Goal: Contribute content: Contribute content

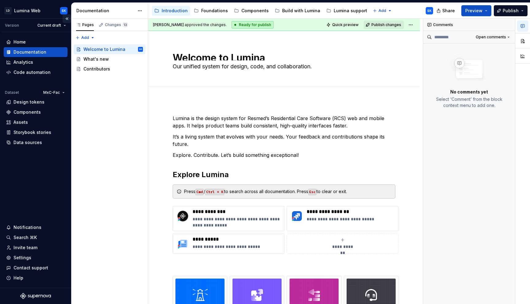
click at [68, 18] on button "Collapse sidebar" at bounding box center [67, 18] width 9 height 9
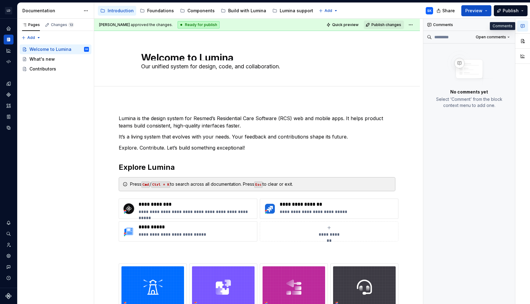
click at [522, 27] on icon "button" at bounding box center [522, 26] width 5 height 5
click at [525, 26] on button "button" at bounding box center [522, 26] width 11 height 11
type textarea "*"
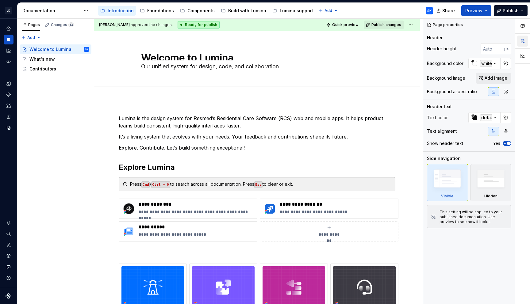
click at [524, 37] on button "button" at bounding box center [522, 41] width 11 height 11
click at [522, 41] on button "button" at bounding box center [522, 41] width 11 height 11
click at [70, 8] on div "Documentation" at bounding box center [51, 11] width 58 height 6
click at [12, 20] on button "Expand sidebar" at bounding box center [13, 18] width 9 height 9
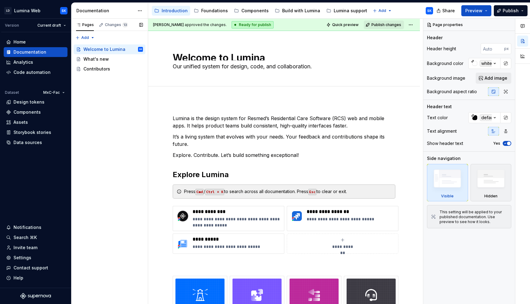
type textarea "*"
click at [143, 9] on html "LD Lumina Web SK Version Current draft Home Documentation Analytics Code automa…" at bounding box center [265, 152] width 530 height 304
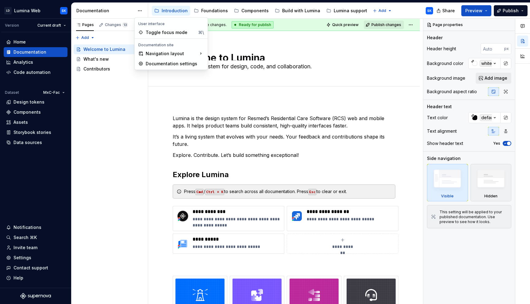
click at [117, 10] on html "LD Lumina Web SK Version Current draft Home Documentation Analytics Code automa…" at bounding box center [265, 152] width 530 height 304
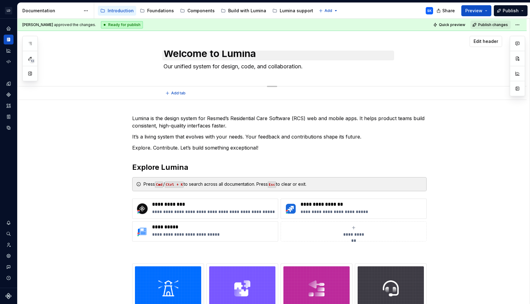
scroll to position [4, 0]
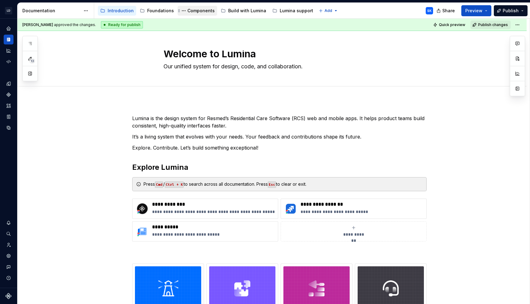
click at [197, 9] on div "Components" at bounding box center [200, 11] width 27 height 6
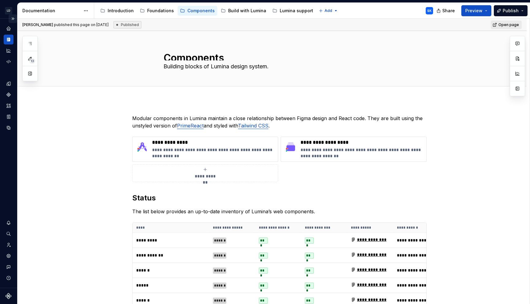
click at [12, 19] on button "Expand sidebar" at bounding box center [13, 18] width 9 height 9
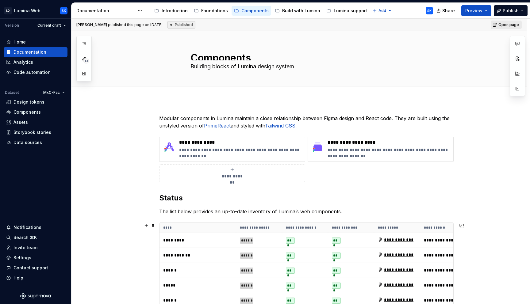
click at [363, 227] on th "**********" at bounding box center [351, 228] width 46 height 10
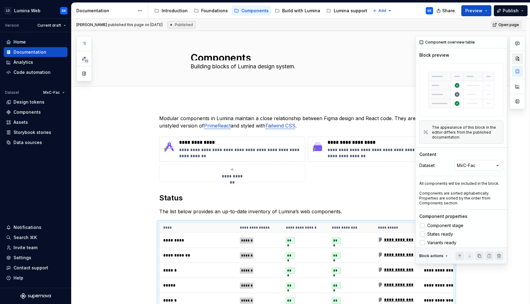
click at [519, 59] on button "button" at bounding box center [517, 58] width 11 height 11
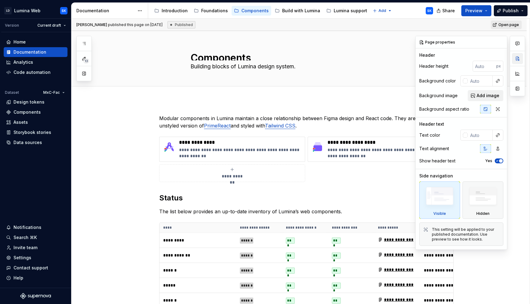
click at [515, 59] on button "button" at bounding box center [517, 58] width 11 height 11
click at [501, 42] on button "button" at bounding box center [500, 42] width 9 height 9
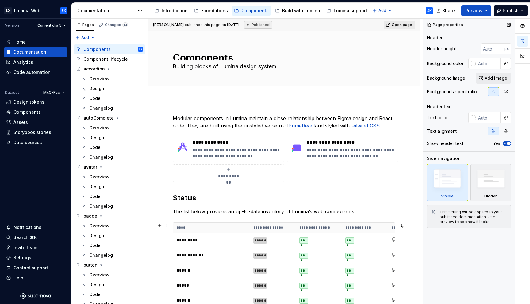
click at [355, 224] on th "**********" at bounding box center [365, 228] width 46 height 10
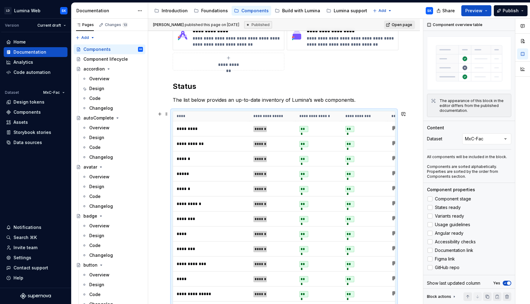
scroll to position [117, 0]
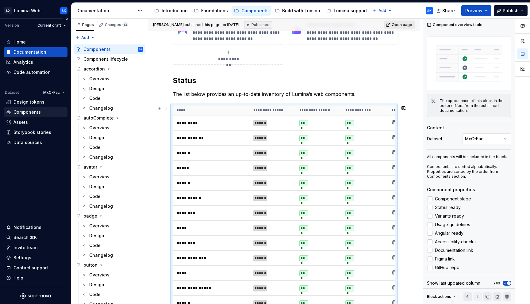
type textarea "*"
click at [43, 111] on div "Components" at bounding box center [35, 112] width 59 height 6
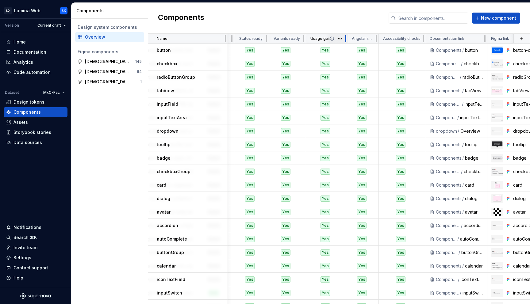
scroll to position [0, 147]
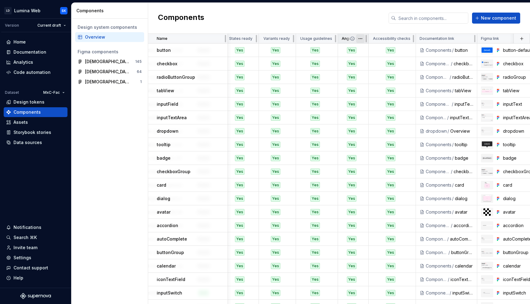
click at [358, 38] on html "LD Lumina Web SK Version Current draft Home Documentation Analytics Code automa…" at bounding box center [265, 152] width 530 height 304
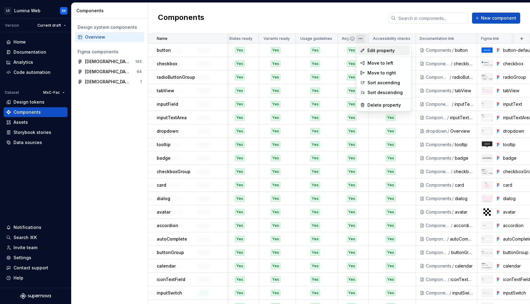
click at [374, 51] on span "Edit property" at bounding box center [387, 51] width 40 height 6
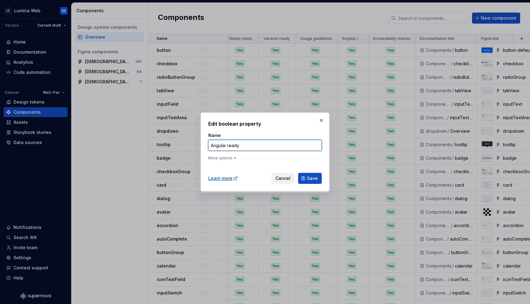
click at [220, 143] on input "Angular ready" at bounding box center [264, 145] width 113 height 11
type input "React ready"
click at [304, 176] on button "Save" at bounding box center [310, 178] width 24 height 11
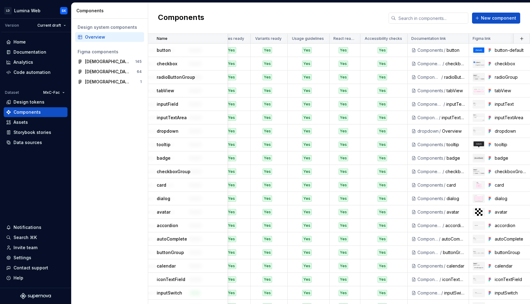
scroll to position [0, 0]
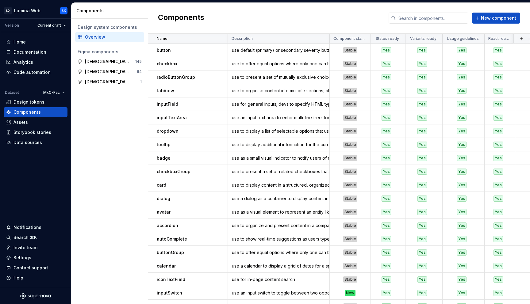
click at [219, 37] on html "LD Lumina Web SK Version Current draft Home Documentation Analytics Code automa…" at bounding box center [265, 152] width 530 height 304
click at [239, 49] on div "Sort ascending" at bounding box center [247, 51] width 40 height 6
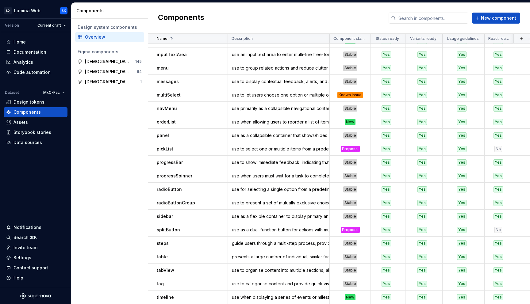
scroll to position [320, 0]
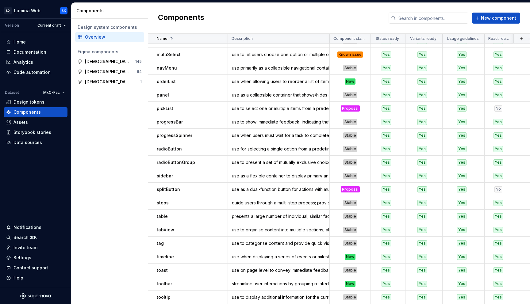
click at [493, 25] on div "Components New component" at bounding box center [339, 18] width 382 height 31
click at [492, 22] on button "New component" at bounding box center [496, 18] width 48 height 11
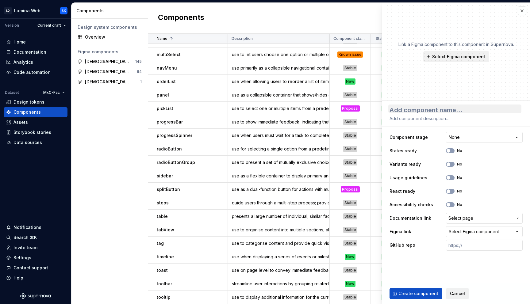
type textarea "*"
type textarea "t"
type textarea "*"
type textarea "tr"
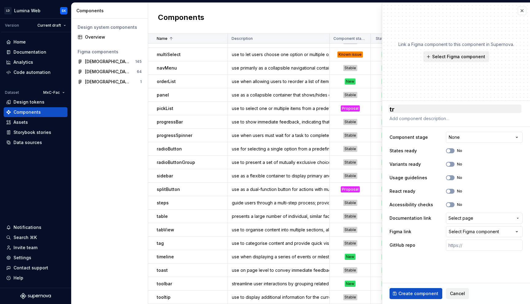
type textarea "*"
type textarea "tre"
type textarea "*"
type textarea "tree"
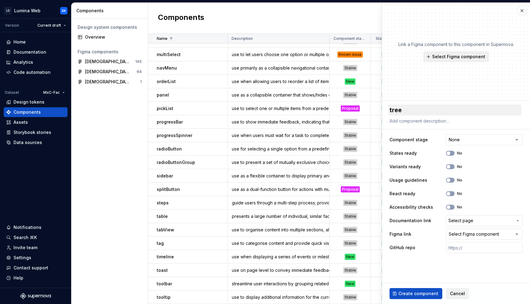
type textarea "*"
type textarea "treeS"
type textarea "*"
type textarea "[PERSON_NAME]"
type textarea "*"
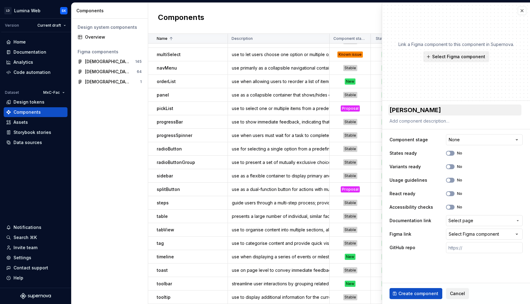
type textarea "treeSel"
type textarea "*"
type textarea "treeSele"
type textarea "*"
type textarea "treeSelec"
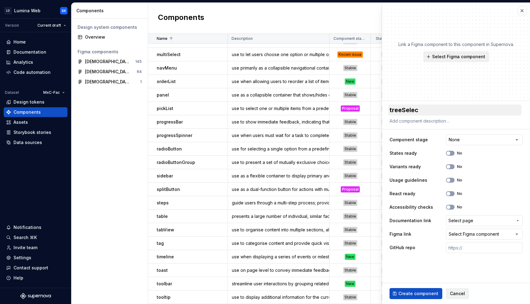
type textarea "*"
type textarea "treeSelect"
click at [455, 60] on button "Select Figma component" at bounding box center [456, 56] width 66 height 11
type textarea "*"
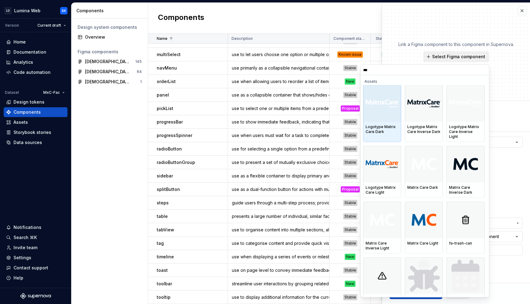
type input "****"
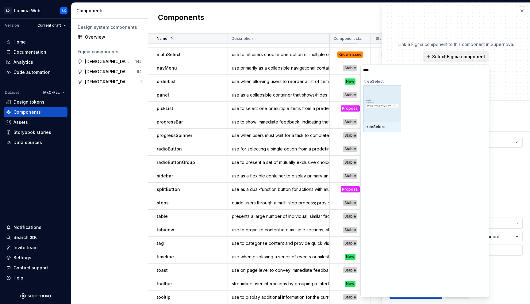
click at [383, 115] on div at bounding box center [382, 103] width 38 height 37
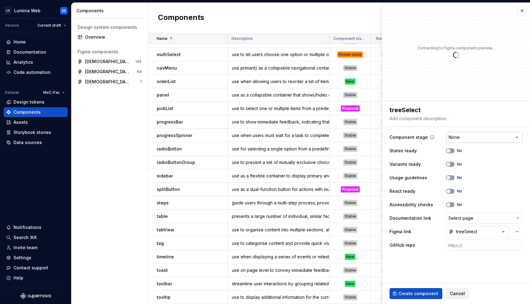
click at [470, 137] on html "LD Lumina Web SK Version Current draft Home Documentation Analytics Code automa…" at bounding box center [265, 152] width 530 height 304
type textarea "*"
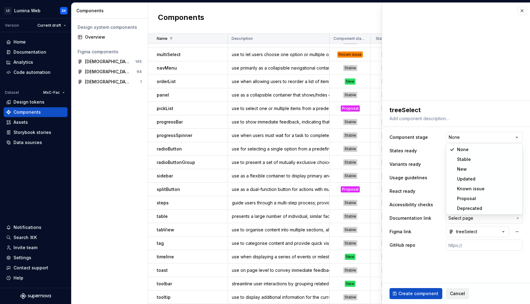
select select "**********"
click at [452, 152] on button "No" at bounding box center [450, 150] width 9 height 5
click at [451, 162] on button "No" at bounding box center [450, 164] width 9 height 5
click at [452, 192] on button "No" at bounding box center [450, 191] width 9 height 5
click at [452, 203] on button "No" at bounding box center [450, 204] width 9 height 5
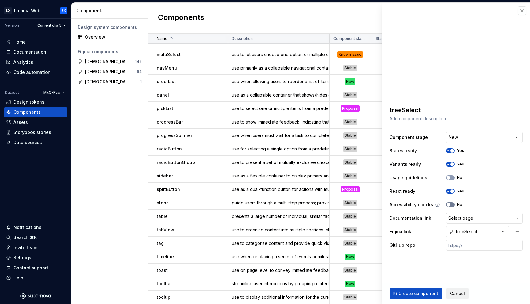
type textarea "*"
click at [471, 215] on button "Select page" at bounding box center [484, 218] width 77 height 11
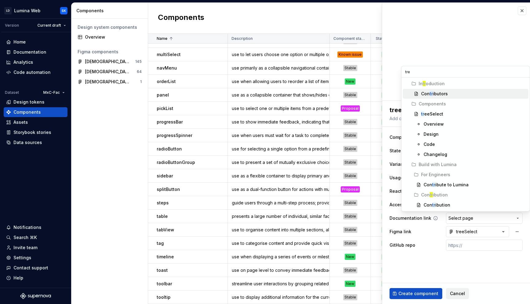
type input "tree"
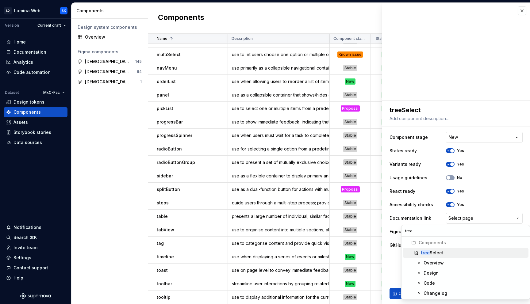
click at [444, 248] on span "tree Select" at bounding box center [466, 253] width 126 height 10
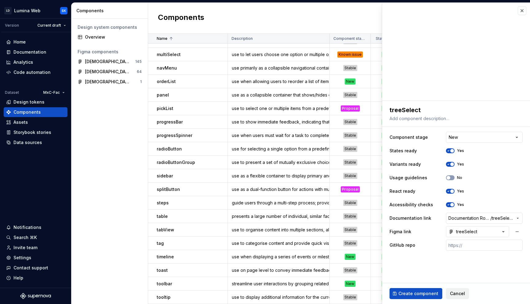
click at [444, 252] on div "**********" at bounding box center [456, 178] width 148 height 155
click at [464, 245] on input "text" at bounding box center [484, 245] width 77 height 11
paste input "[URL][DOMAIN_NAME]"
type textarea "*"
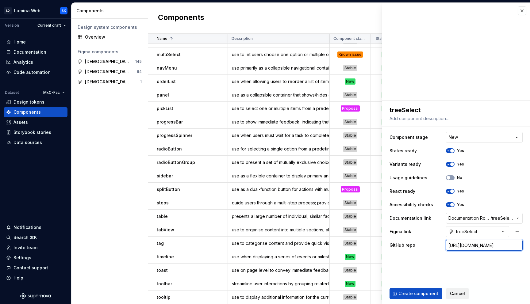
type input "[URL][DOMAIN_NAME]"
click at [465, 262] on fieldset "**********" at bounding box center [456, 202] width 148 height 203
click at [418, 292] on span "Create component" at bounding box center [418, 294] width 40 height 6
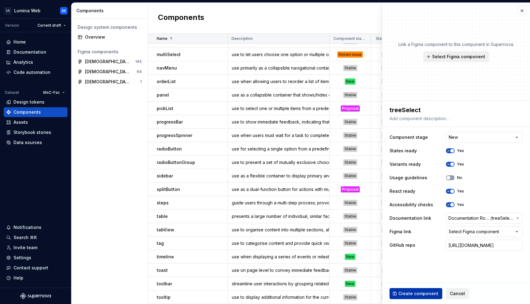
type textarea "*"
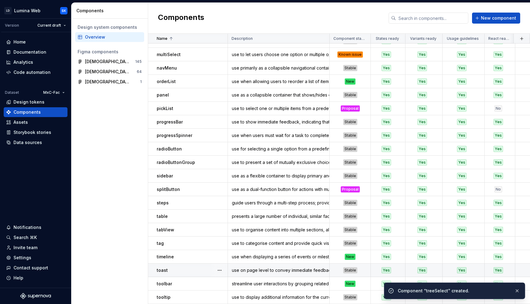
scroll to position [333, 0]
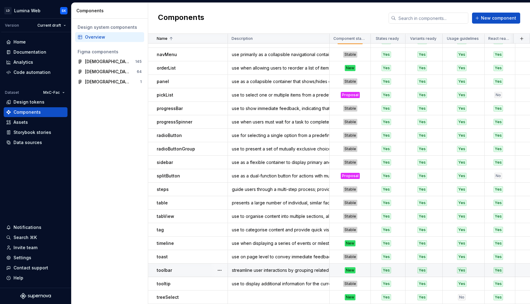
click at [361, 269] on div "New" at bounding box center [350, 270] width 40 height 6
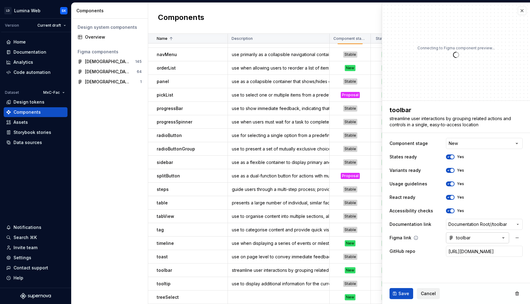
type textarea "*"
click at [489, 146] on html "LD Lumina Web SK Version Current draft Home Documentation Analytics Code automa…" at bounding box center [265, 152] width 530 height 304
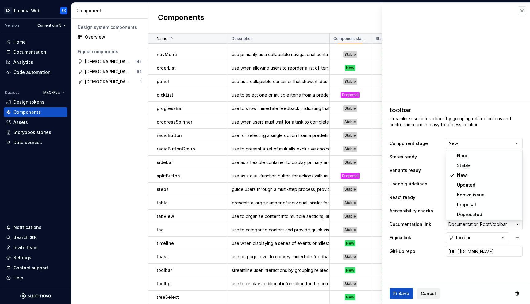
select select "**********"
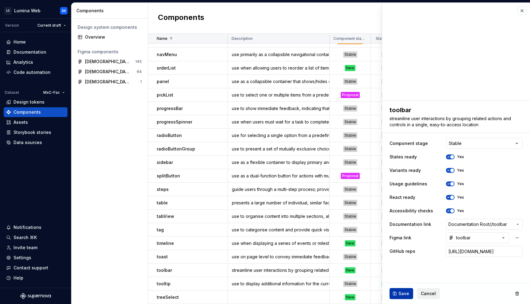
click at [401, 292] on span "Save" at bounding box center [403, 294] width 11 height 6
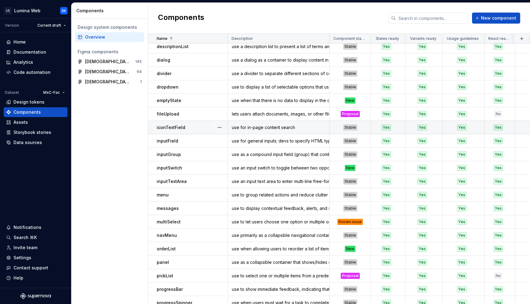
scroll to position [179, 0]
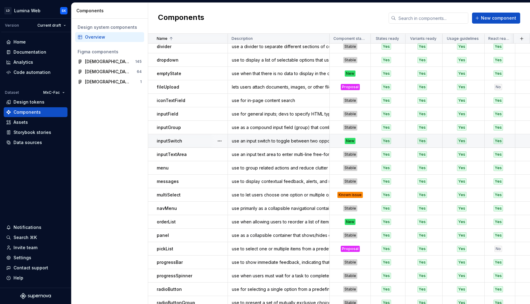
click at [359, 139] on div "New" at bounding box center [350, 141] width 40 height 6
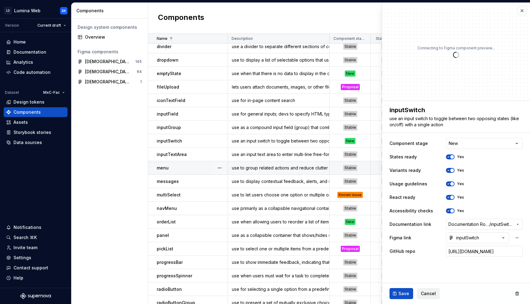
type textarea "*"
click at [475, 147] on html "LD Lumina Web SK Version Current draft Home Documentation Analytics Code automa…" at bounding box center [265, 152] width 530 height 304
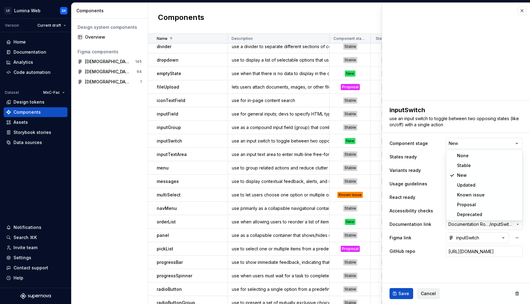
select select "**********"
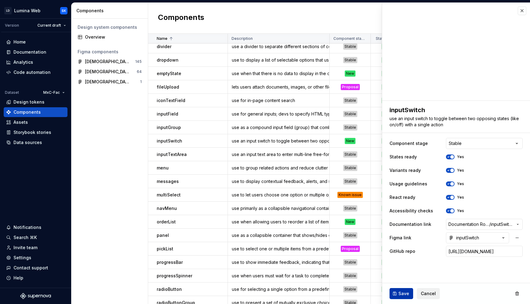
click at [405, 296] on span "Save" at bounding box center [403, 294] width 11 height 6
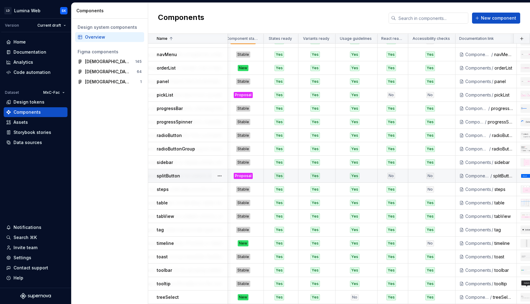
scroll to position [333, 0]
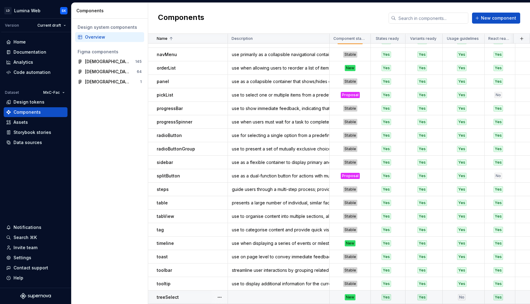
click at [262, 297] on td at bounding box center [279, 297] width 102 height 13
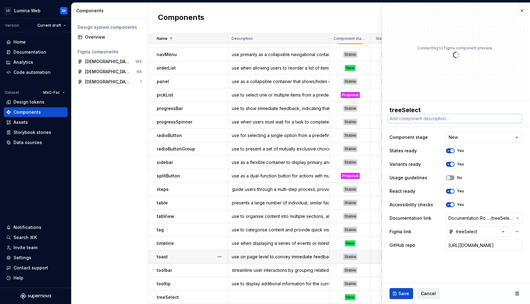
click at [445, 121] on textarea at bounding box center [454, 118] width 133 height 9
type textarea "*"
type textarea "us"
type textarea "*"
type textarea "use"
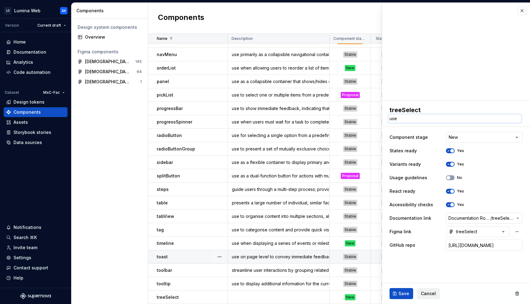
type textarea "*"
type textarea "use"
type textarea "*"
type textarea "use t"
type textarea "*"
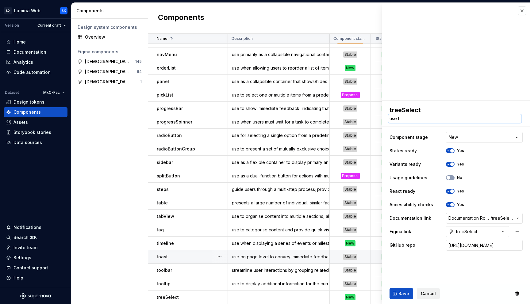
type textarea "use to"
type textarea "*"
type textarea "use to"
type textarea "*"
type textarea "use to s"
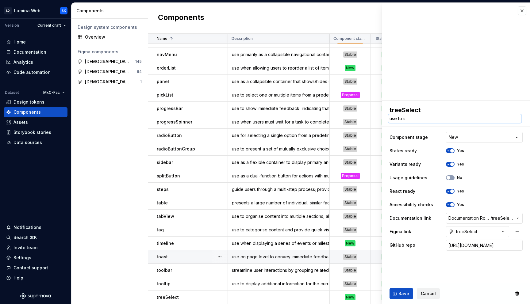
type textarea "*"
type textarea "use to sel"
type textarea "*"
type textarea "use to sele"
type textarea "*"
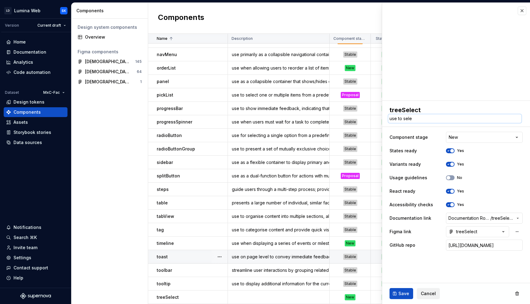
type textarea "use to selec"
type textarea "*"
type textarea "use to select"
type textarea "*"
type textarea "use to select"
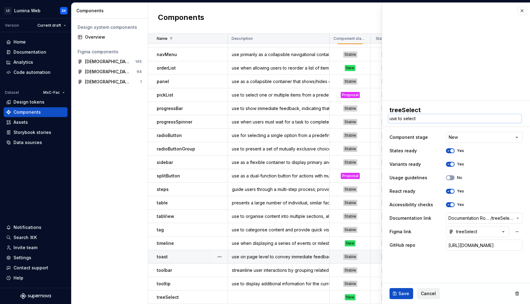
type textarea "*"
type textarea "use to select s"
type textarea "*"
type textarea "use to select st"
type textarea "*"
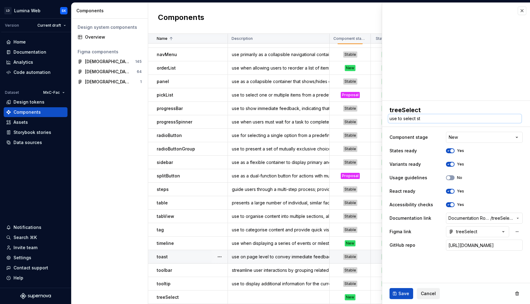
type textarea "use to select s"
type textarea "*"
type textarea "use to select"
type textarea "*"
type textarea "use to select t"
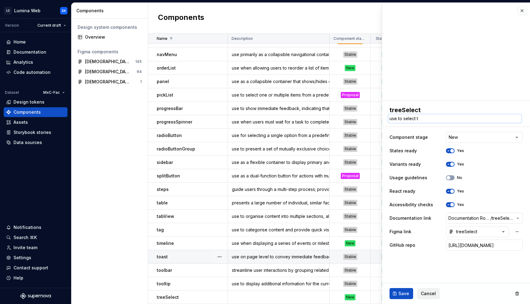
type textarea "*"
type textarea "use to select tr"
type textarea "*"
type textarea "use to select tre"
type textarea "*"
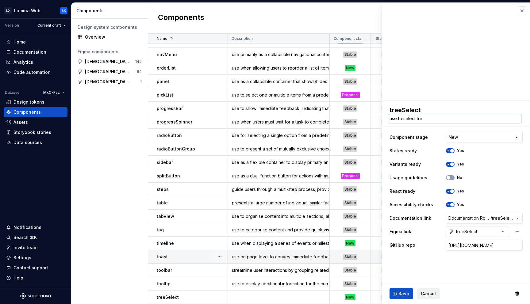
type textarea "use to select tree"
type textarea "*"
type textarea "use to select tree"
type textarea "*"
type textarea "use to select tree s"
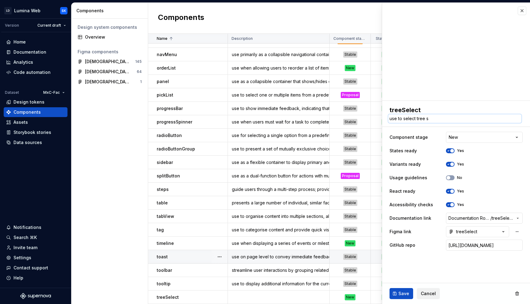
type textarea "*"
type textarea "use to select tree st"
type textarea "*"
type textarea "use to select tree str"
type textarea "*"
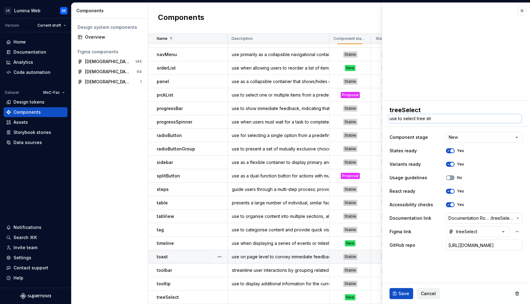
type textarea "use to select tree stru"
type textarea "*"
type textarea "use to select tree struc"
type textarea "*"
type textarea "use to select tree struct"
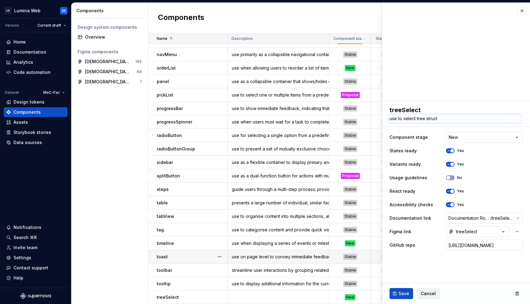
type textarea "*"
type textarea "use to select tree structu"
type textarea "*"
type textarea "use to select tree structur"
type textarea "*"
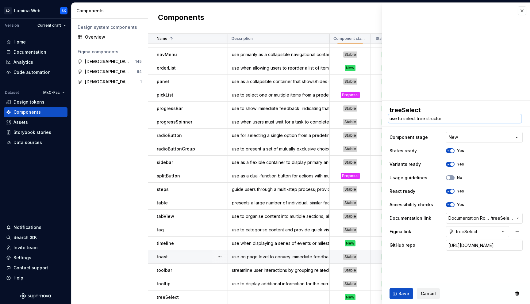
type textarea "use to select tree structure"
type textarea "*"
type textarea "use to select tree structure"
type textarea "*"
type textarea "use to select tree structure d"
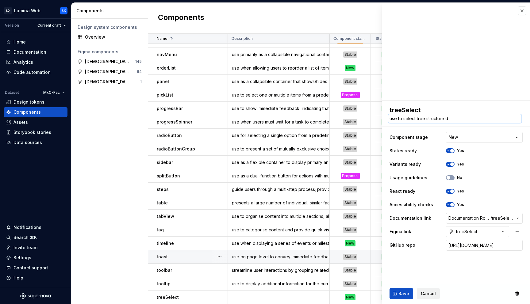
type textarea "*"
type textarea "use to select tree structure da"
type textarea "*"
type textarea "use to select tree structure dat"
type textarea "*"
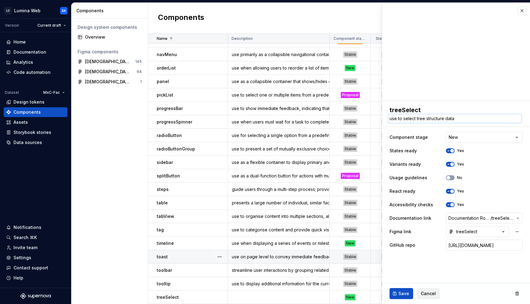
type textarea "use to select tree structure data"
click at [462, 124] on div "**********" at bounding box center [456, 178] width 148 height 155
click at [461, 116] on textarea "use to select tree structure data" at bounding box center [454, 118] width 133 height 9
type textarea "*"
type textarea "use to select tree structure data"
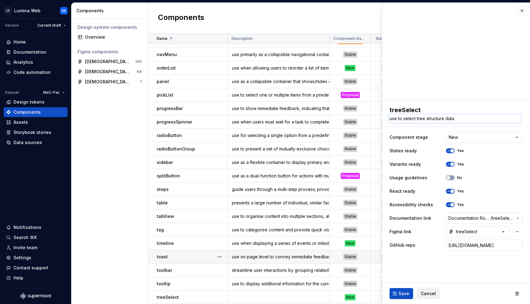
type textarea "*"
type textarea "use to select tree structure data w"
type textarea "*"
type textarea "use to select tree structure data wit"
type textarea "*"
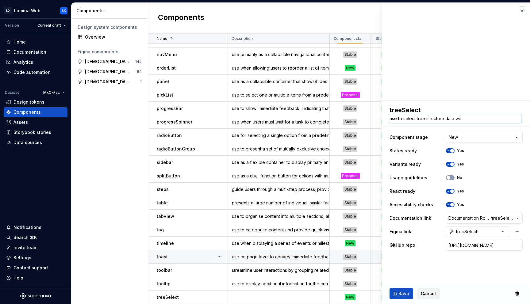
type textarea "use to select tree structure data with"
type textarea "*"
type textarea "use to select tree structure data with"
type textarea "*"
type textarea "use to select tree structure data with o"
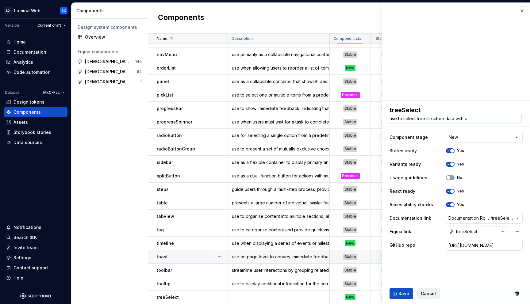
type textarea "*"
type textarea "use to select tree structure data with op"
type textarea "*"
type textarea "use to select tree structure data with opt"
type textarea "*"
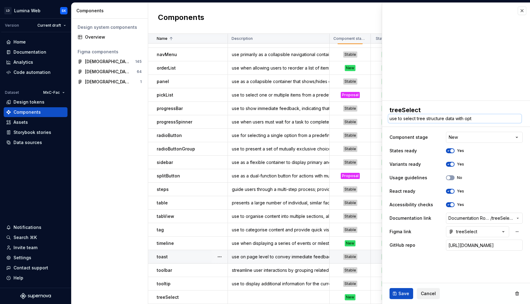
type textarea "use to select tree structure data with opti"
type textarea "*"
type textarea "use to select tree structure data with optio"
type textarea "*"
type textarea "use to select tree structure data with option"
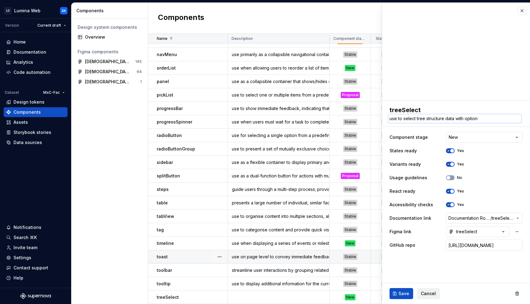
type textarea "*"
type textarea "use to select tree structure data with optiona"
type textarea "*"
type textarea "use to select tree structure data with optional"
type textarea "*"
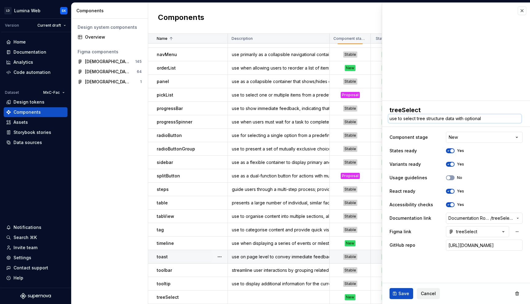
type textarea "use to select tree structure data with optional"
type textarea "*"
type textarea "use to select tree structure data with optional s"
type textarea "*"
type textarea "use to select tree structure data with optional si"
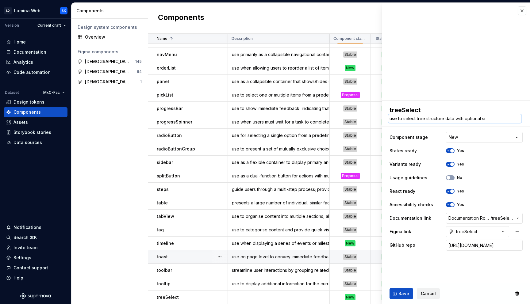
type textarea "*"
type textarea "use to select tree structure data with optional sin"
type textarea "*"
type textarea "use to select tree structure data with optional sing"
type textarea "*"
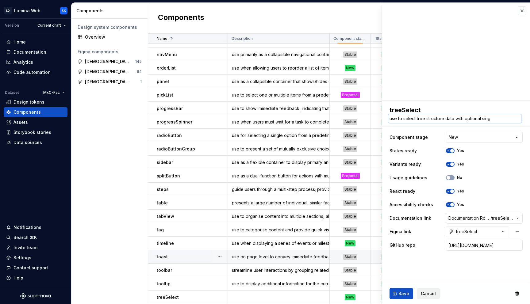
type textarea "use to select tree structure data with optional singl"
type textarea "*"
type textarea "use to select tree structure data with optional singl,"
type textarea "*"
type textarea "use to select tree structure data with optional singl,e"
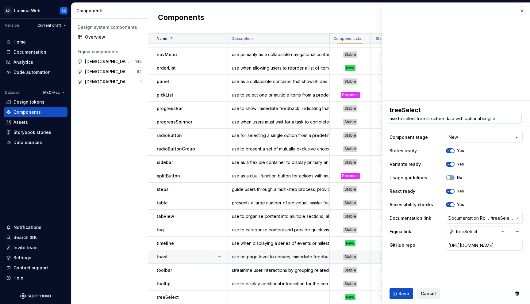
type textarea "*"
type textarea "use to select tree structure data with optional singl,"
type textarea "*"
type textarea "use to select tree structure data with optional singl"
type textarea "*"
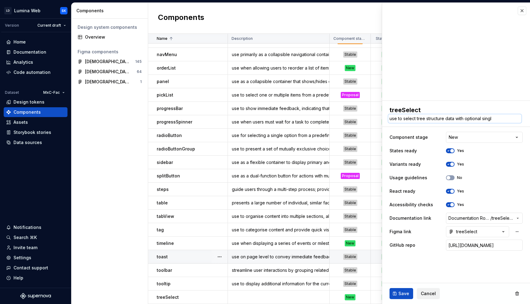
type textarea "use to select tree structure data with optional single"
type textarea "*"
type textarea "use to select tree structure data with optional single,"
type textarea "*"
type textarea "use to select tree structure data with optional single,"
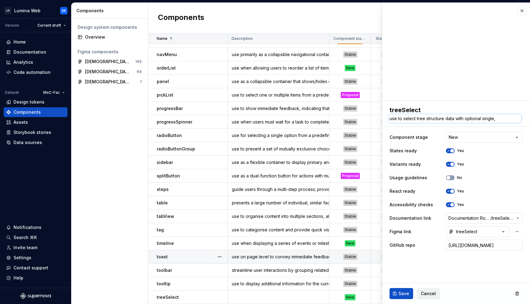
type textarea "*"
type textarea "use to select tree structure data with optional single, m"
type textarea "*"
type textarea "use to select tree structure data with optional single, mu"
type textarea "*"
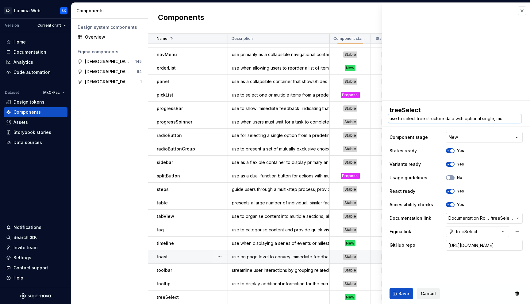
type textarea "use to select tree structure data with optional single, mul"
type textarea "*"
type textarea "use to select tree structure data with optional single, mult"
type textarea "*"
type textarea "use to select tree structure data with optional single, multi"
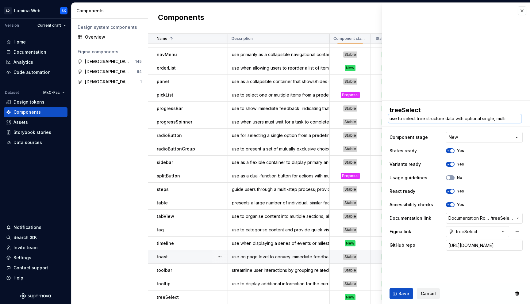
type textarea "*"
type textarea "use to select tree structure data with optional single, multip"
type textarea "*"
type textarea "use to select tree structure data with optional single, multipl"
type textarea "*"
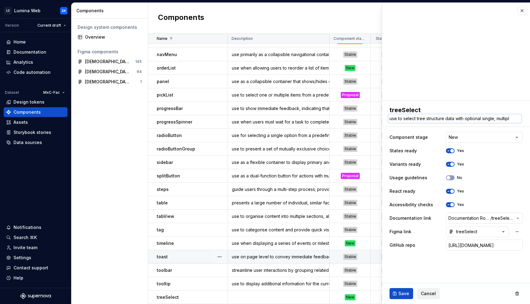
type textarea "use to select tree structure data with optional single, multiple"
type textarea "*"
type textarea "use to select tree structure data with optional single, multiple,"
type textarea "*"
type textarea "use to select tree structure data with optional single, multiple,"
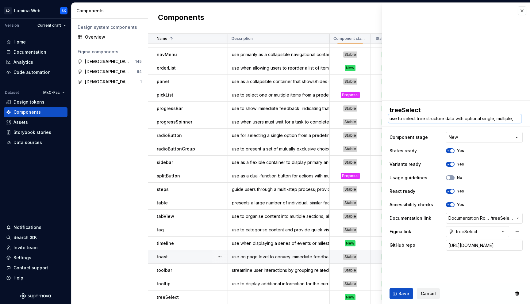
type textarea "*"
type textarea "use to select tree structure data with optional single, multiple, a"
type textarea "*"
type textarea "use to select tree structure data with optional single, multiple,"
type textarea "*"
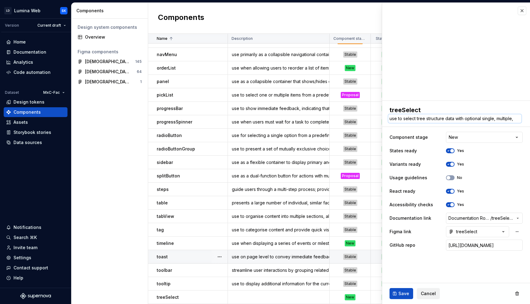
type textarea "use to select tree structure data with optional single, multiple, o"
type textarea "*"
type textarea "use to select tree structure data with optional single, multiple, or"
type textarea "*"
type textarea "use to select tree structure data with optional single, multiple, or"
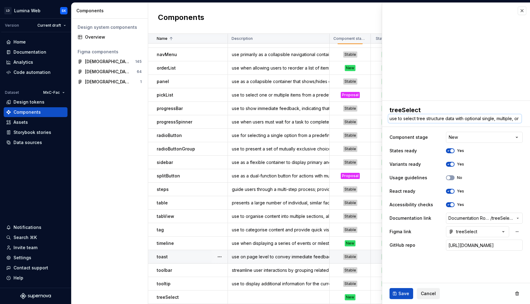
type textarea "*"
type textarea "use to select tree structure data with optional single, multiple, or c"
type textarea "*"
type textarea "use to select tree structure data with optional single, multiple, or ch"
type textarea "*"
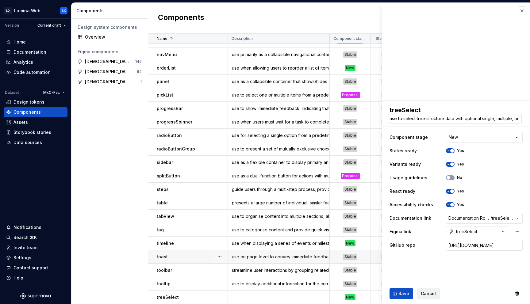
type textarea "use to select tree structure data with optional single, multiple, or che"
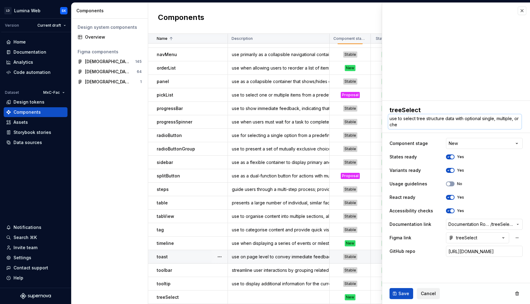
type textarea "*"
type textarea "use to select tree structure data with optional single, multiple, or chec"
click at [468, 107] on textarea "treeSelect" at bounding box center [454, 109] width 133 height 9
click at [414, 132] on div "**********" at bounding box center [456, 181] width 148 height 161
click at [452, 185] on button "No" at bounding box center [450, 184] width 9 height 5
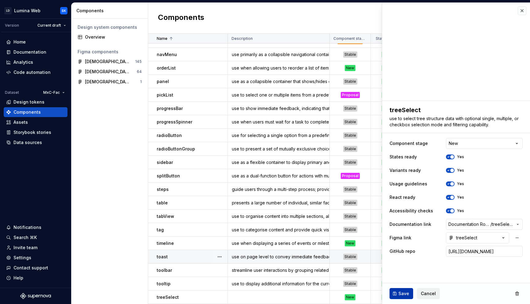
click at [401, 294] on span "Save" at bounding box center [403, 294] width 11 height 6
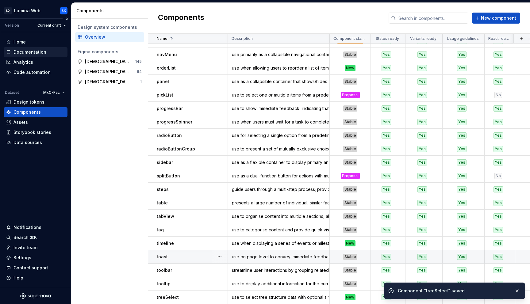
click at [36, 51] on div "Documentation" at bounding box center [29, 52] width 33 height 6
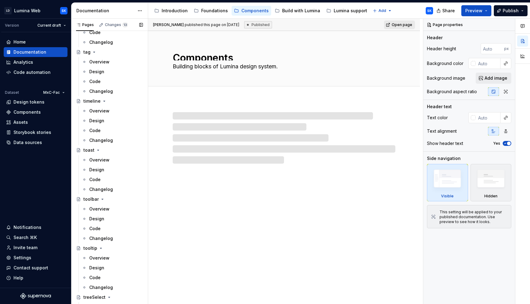
scroll to position [1819, 0]
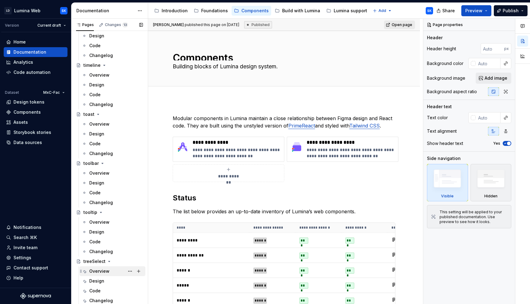
click at [105, 274] on div "Overview" at bounding box center [99, 271] width 20 height 6
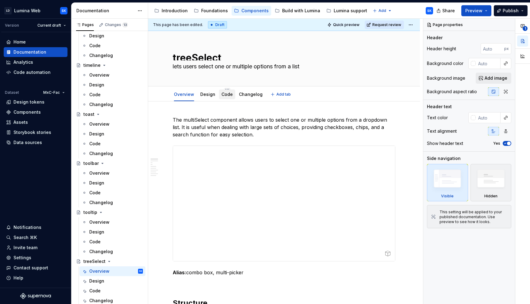
click at [224, 95] on link "Code" at bounding box center [226, 94] width 11 height 5
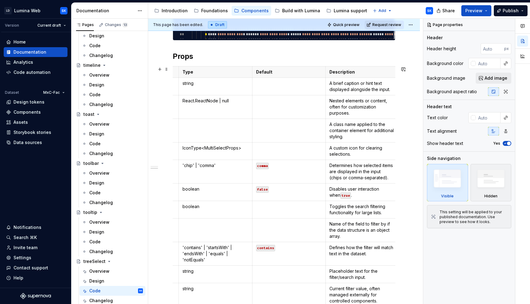
scroll to position [0, 69]
click at [215, 80] on p "string" at bounding box center [215, 83] width 66 height 6
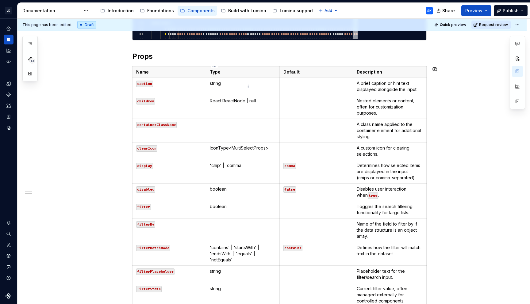
scroll to position [0, 0]
click at [157, 59] on h2 "Props" at bounding box center [279, 57] width 294 height 10
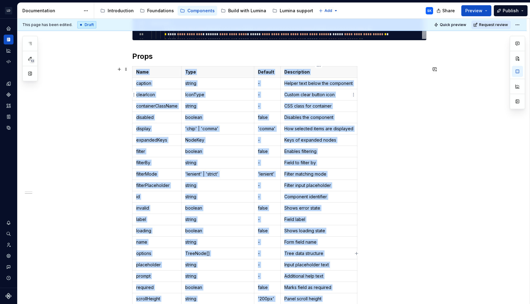
click at [328, 90] on td "Custom clear button icon" at bounding box center [319, 94] width 77 height 11
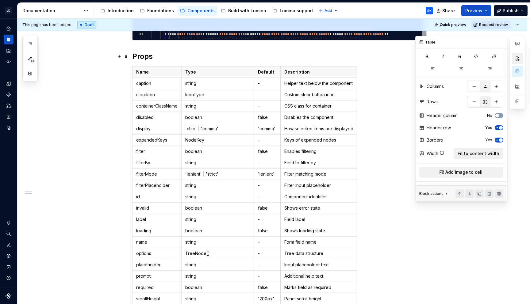
click at [519, 58] on button "button" at bounding box center [517, 58] width 11 height 11
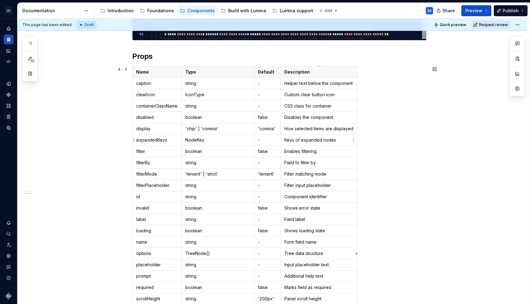
click at [336, 140] on p "Keys of expanded nodes" at bounding box center [318, 140] width 69 height 6
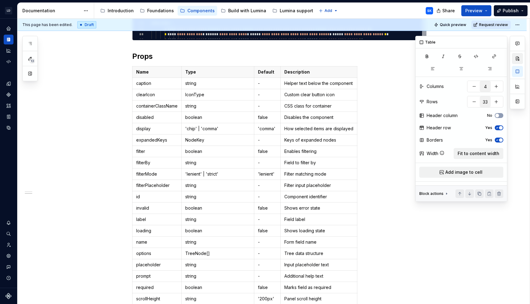
click at [518, 62] on button "button" at bounding box center [517, 58] width 11 height 11
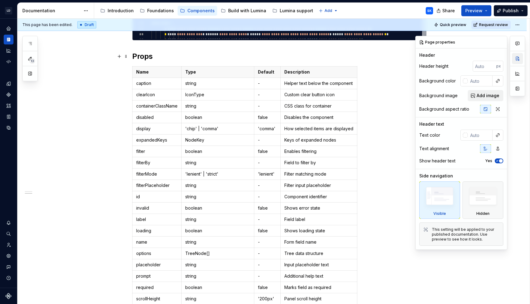
click at [519, 56] on button "button" at bounding box center [517, 58] width 11 height 11
click at [519, 62] on button "button" at bounding box center [517, 58] width 11 height 11
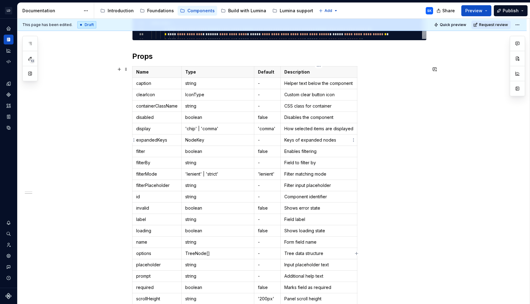
click at [295, 135] on td "Keys of expanded nodes" at bounding box center [319, 140] width 77 height 11
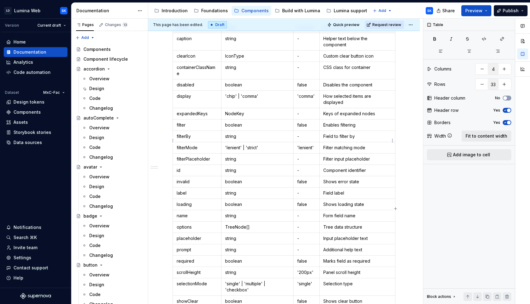
click at [369, 156] on p "Filter input placeholder" at bounding box center [357, 159] width 68 height 6
click at [482, 133] on span "Fit to content width" at bounding box center [486, 136] width 42 height 6
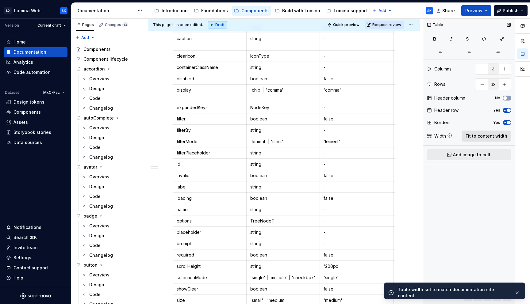
scroll to position [0, 47]
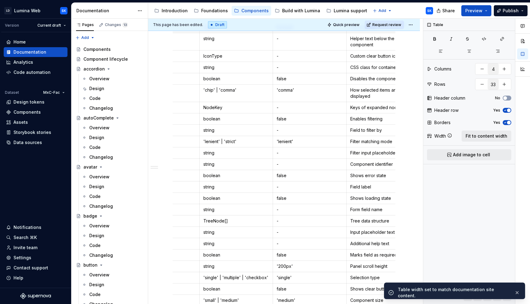
click at [367, 136] on td "Field to filter by" at bounding box center [383, 130] width 74 height 11
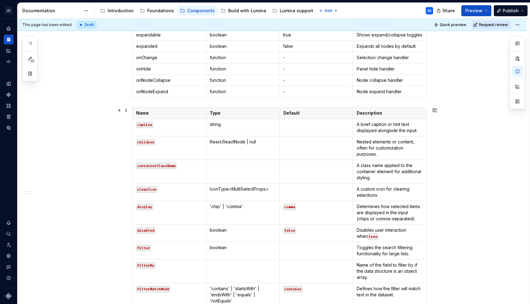
scroll to position [851, 0]
click at [128, 109] on span at bounding box center [126, 110] width 5 height 9
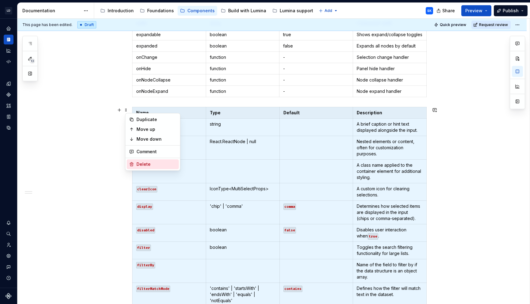
click at [172, 163] on div "Delete" at bounding box center [156, 164] width 40 height 6
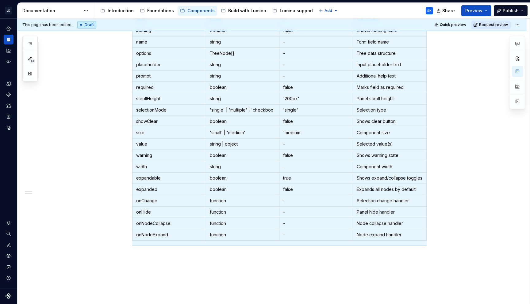
scroll to position [744, 0]
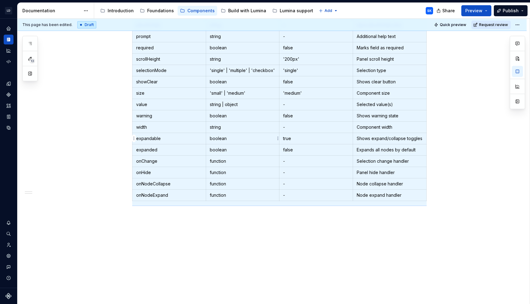
click at [253, 139] on p "boolean" at bounding box center [243, 139] width 66 height 6
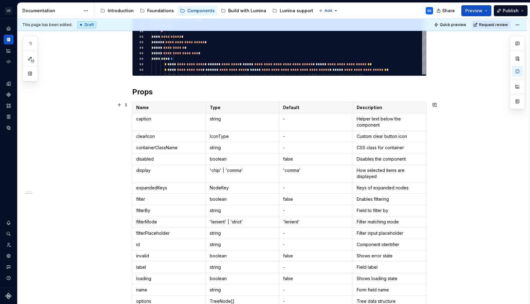
scroll to position [441, 0]
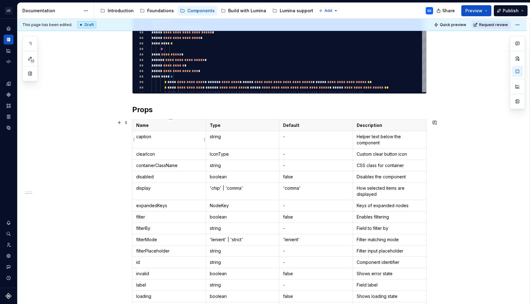
click at [139, 135] on p "caption" at bounding box center [169, 137] width 66 height 6
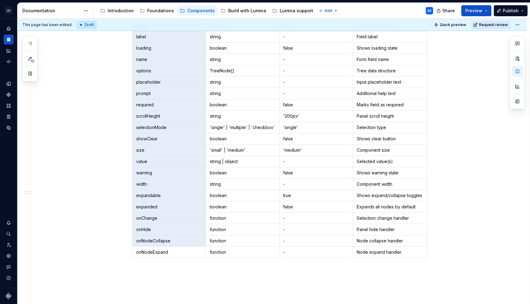
scroll to position [696, 0]
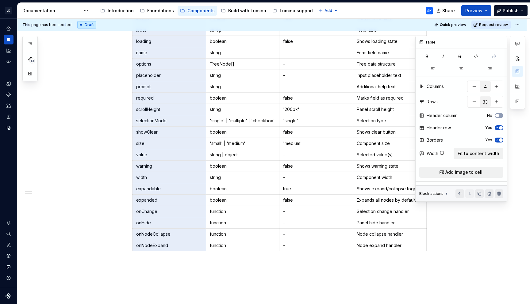
click at [517, 52] on div at bounding box center [517, 72] width 15 height 73
click at [476, 58] on icon "button" at bounding box center [476, 56] width 4 height 3
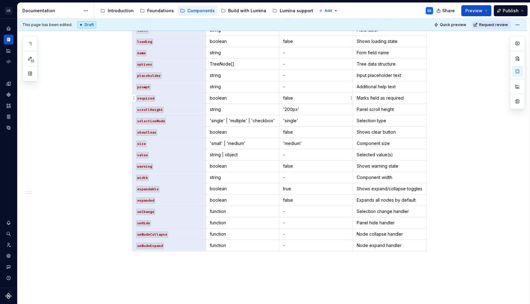
click at [311, 102] on td "false" at bounding box center [316, 98] width 74 height 11
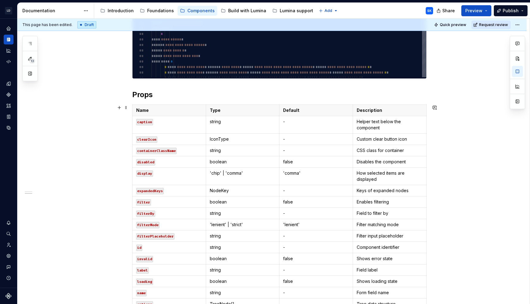
scroll to position [458, 0]
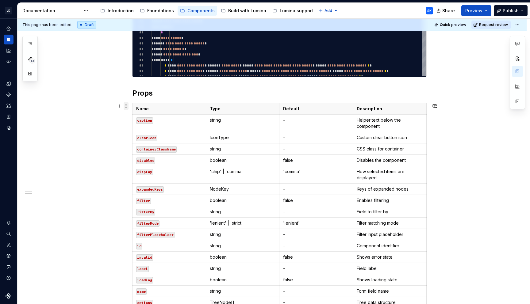
click at [126, 104] on span at bounding box center [126, 106] width 5 height 9
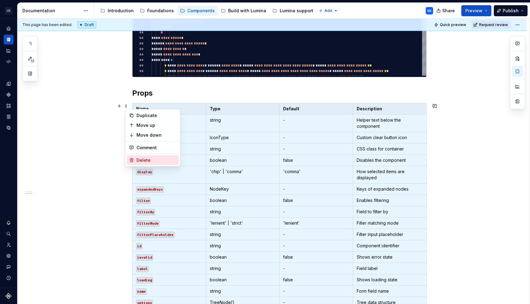
click at [156, 162] on div "Delete" at bounding box center [156, 160] width 40 height 6
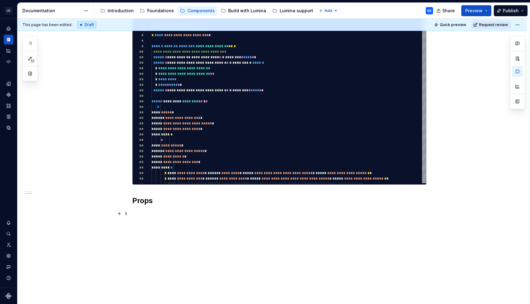
scroll to position [350, 0]
click at [162, 217] on div "**********" at bounding box center [271, 28] width 509 height 553
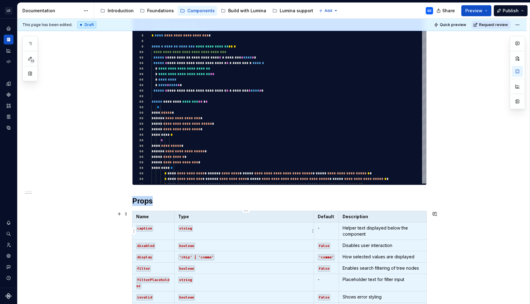
click at [297, 234] on td "string" at bounding box center [244, 231] width 140 height 17
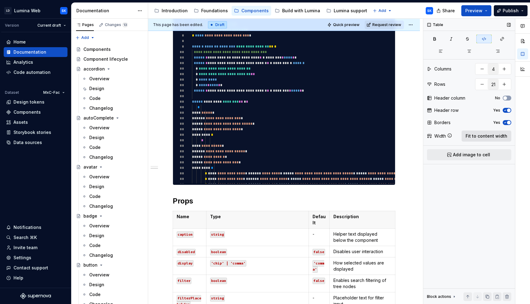
click at [493, 137] on span "Fit to content width" at bounding box center [486, 136] width 42 height 6
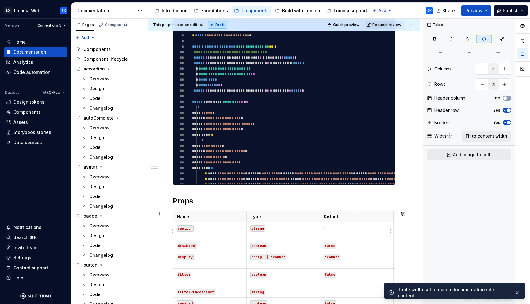
click at [357, 228] on p "-" at bounding box center [356, 228] width 66 height 6
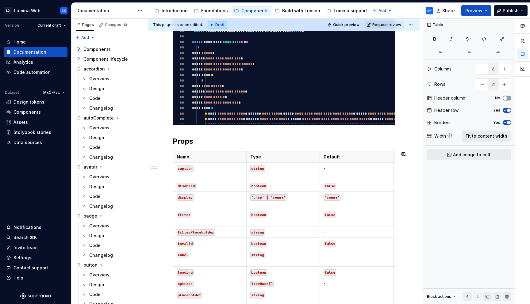
scroll to position [651, 0]
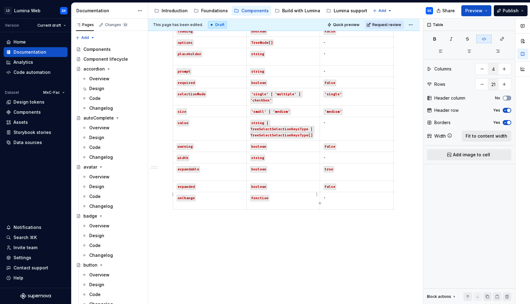
click at [279, 195] on p "function" at bounding box center [283, 198] width 66 height 6
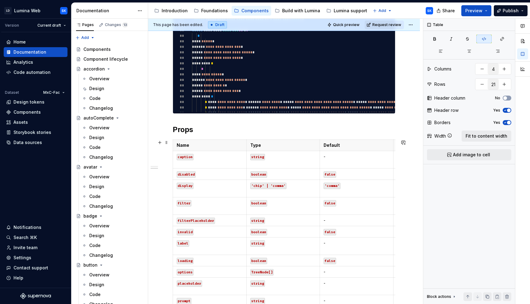
scroll to position [399, 0]
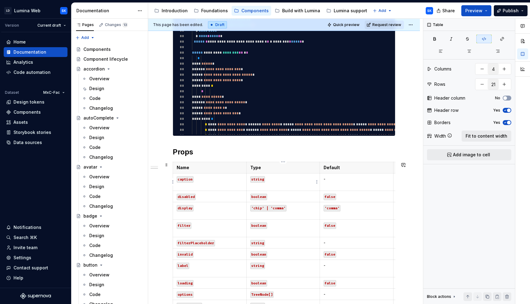
click at [250, 179] on td "string" at bounding box center [283, 182] width 74 height 17
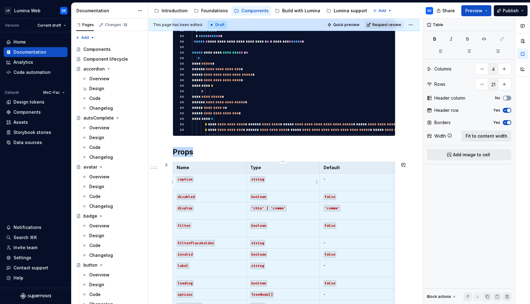
click at [251, 183] on td "string" at bounding box center [283, 182] width 74 height 17
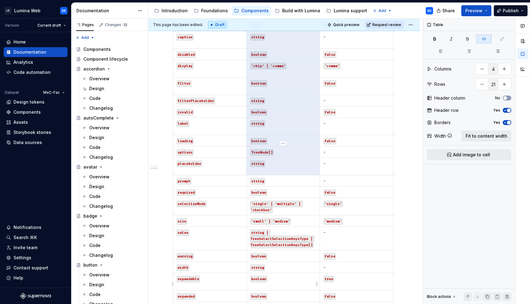
scroll to position [649, 0]
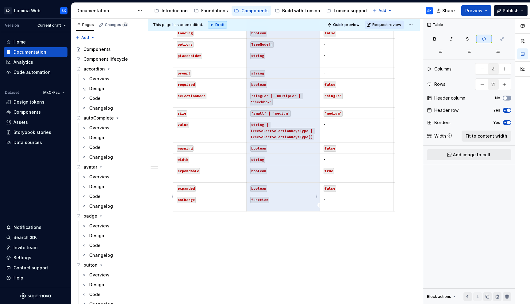
drag, startPoint x: 250, startPoint y: 178, endPoint x: 290, endPoint y: 188, distance: 41.1
click at [290, 188] on tbody "Name Type Default Description caption string - Helper text displayed below the …" at bounding box center [320, 62] width 294 height 300
click at [484, 38] on icon "button" at bounding box center [484, 38] width 4 height 3
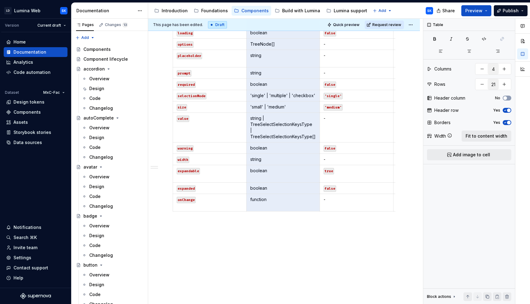
scroll to position [645, 0]
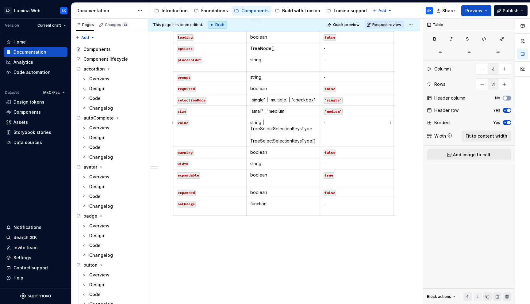
click at [348, 120] on p "-" at bounding box center [356, 123] width 66 height 6
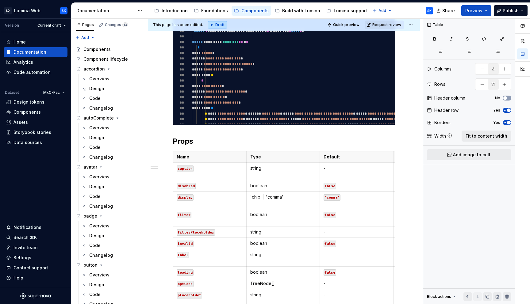
scroll to position [411, 0]
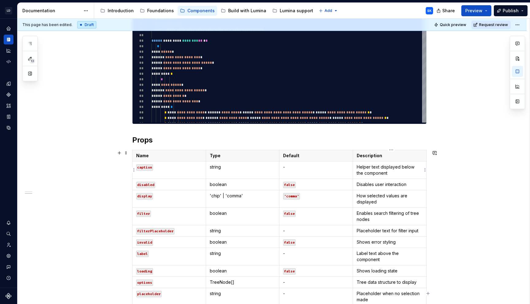
click at [387, 170] on p "Helper text displayed below the component" at bounding box center [390, 170] width 66 height 12
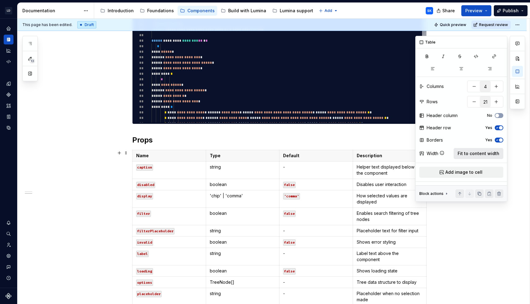
click at [478, 154] on span "Fit to content width" at bounding box center [478, 154] width 42 height 6
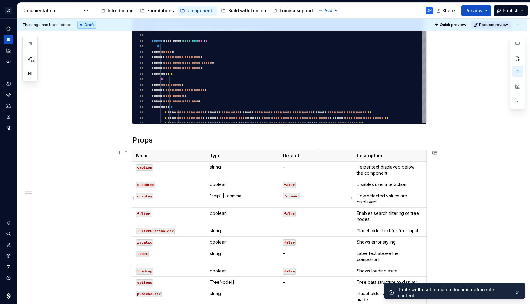
click at [346, 198] on p "'comma'" at bounding box center [316, 196] width 66 height 6
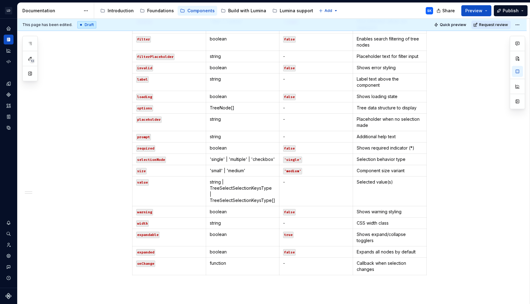
scroll to position [645, 0]
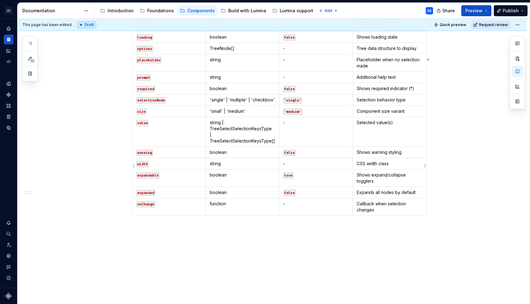
click at [385, 172] on p "Shows expand/collapse togglers" at bounding box center [390, 178] width 66 height 12
click at [421, 189] on p "Expands all nodes by default" at bounding box center [390, 192] width 66 height 6
click at [412, 201] on p "Callback when selection changes" at bounding box center [390, 207] width 66 height 12
click at [413, 161] on p "CSS width class" at bounding box center [390, 164] width 66 height 6
click at [415, 149] on p "Shows warning styling" at bounding box center [390, 152] width 66 height 6
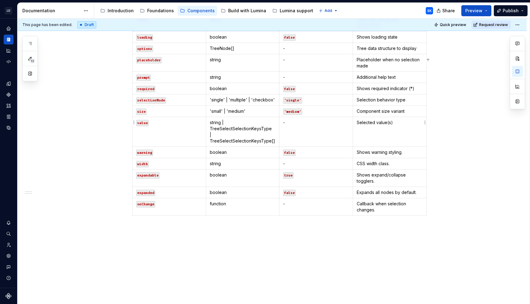
click at [412, 120] on p "Selected value(s)" at bounding box center [390, 123] width 66 height 6
click at [415, 108] on p "Component size variant" at bounding box center [390, 111] width 66 height 6
click at [417, 97] on p "Selection behavior type" at bounding box center [390, 100] width 66 height 6
click at [421, 86] on p "Shows required indicator (*)" at bounding box center [390, 89] width 66 height 6
click at [412, 74] on p "Additional help text" at bounding box center [390, 77] width 66 height 6
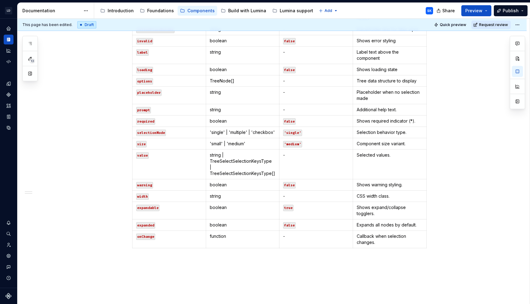
scroll to position [611, 0]
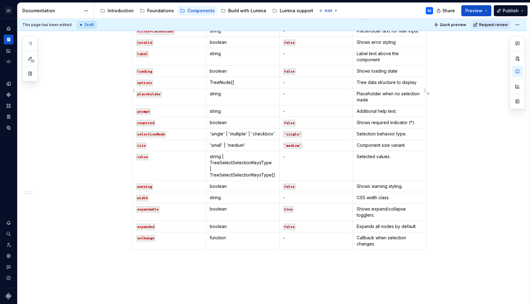
click at [400, 95] on p "Placeholder when no selection made" at bounding box center [390, 97] width 66 height 12
click at [420, 79] on p "Tree data structure to display" at bounding box center [390, 82] width 66 height 6
click at [410, 59] on td "Label text above the component" at bounding box center [390, 56] width 74 height 17
click at [407, 68] on p "Shows loading state" at bounding box center [390, 71] width 66 height 6
click at [424, 55] on html "LD Lumina Web SK Dataset MxC-Fac Documentation Accessibility guide for tree Pag…" at bounding box center [265, 152] width 530 height 304
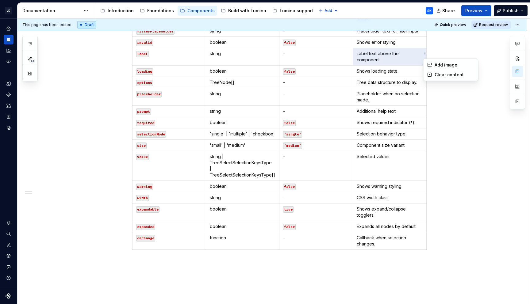
click at [393, 56] on html "LD Lumina Web SK Dataset MxC-Fac Documentation Accessibility guide for tree Pag…" at bounding box center [265, 152] width 530 height 304
click at [398, 51] on p "Label text above the component" at bounding box center [390, 57] width 66 height 12
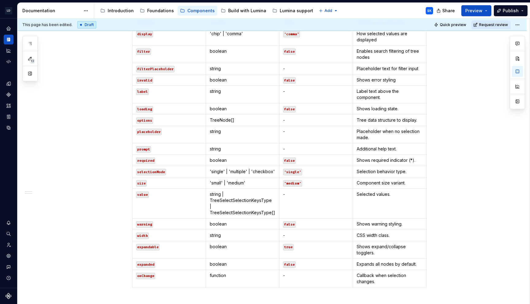
scroll to position [558, 0]
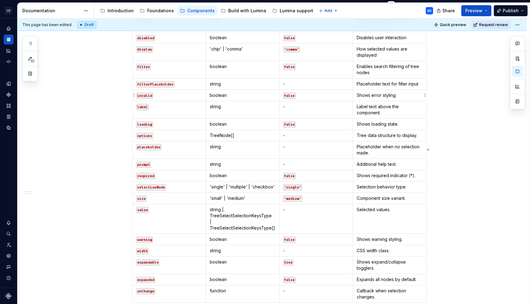
click at [403, 98] on p "Shows error styling" at bounding box center [390, 95] width 66 height 6
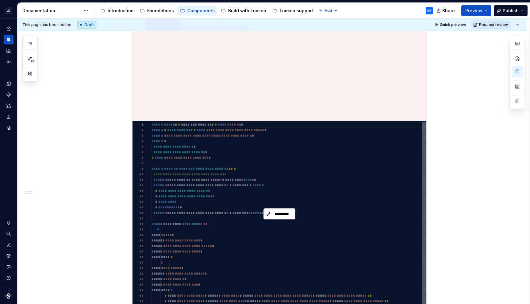
scroll to position [212, 0]
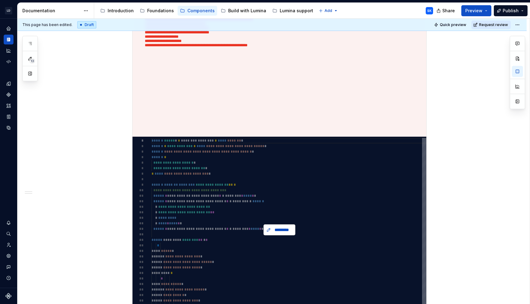
click at [286, 232] on span "*********" at bounding box center [281, 230] width 19 height 6
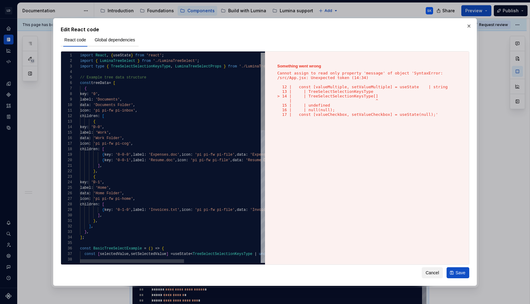
scroll to position [0, 67]
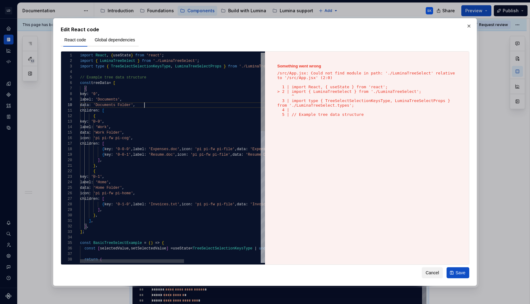
scroll to position [50, 64]
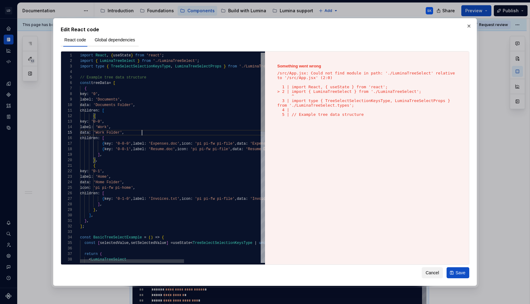
scroll to position [22, 62]
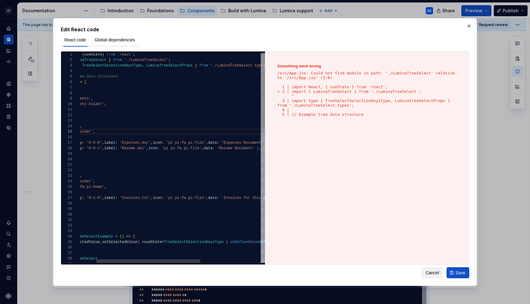
drag, startPoint x: 180, startPoint y: 193, endPoint x: 160, endPoint y: 196, distance: 19.5
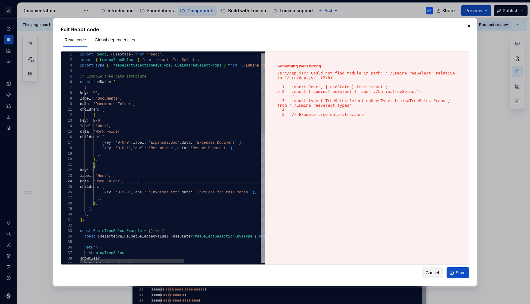
scroll to position [17, 62]
click at [465, 270] on button "Save" at bounding box center [457, 272] width 23 height 11
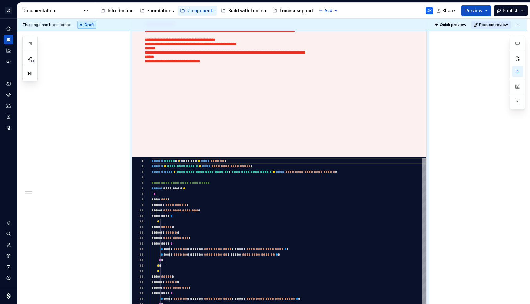
scroll to position [271, 0]
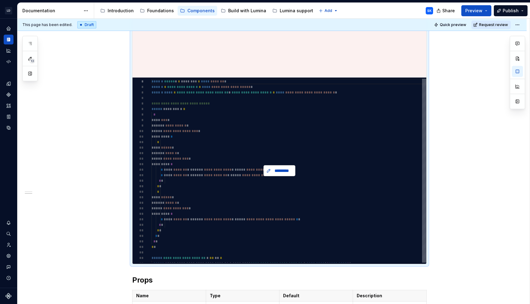
click at [281, 174] on button "*********" at bounding box center [279, 170] width 32 height 11
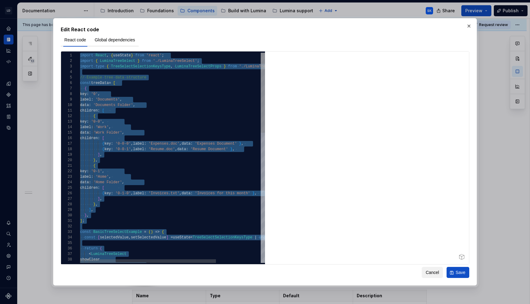
scroll to position [44, 101]
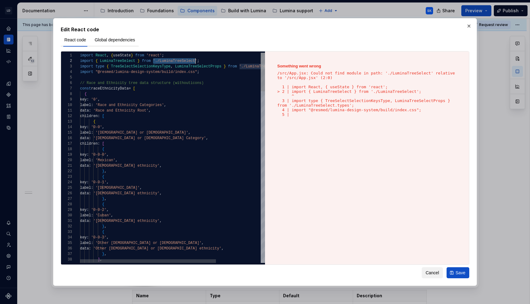
scroll to position [6, 117]
drag, startPoint x: 154, startPoint y: 60, endPoint x: 197, endPoint y: 59, distance: 43.2
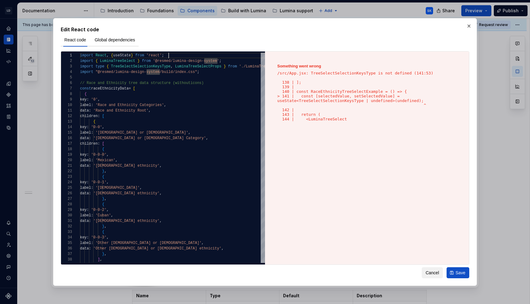
scroll to position [0, 89]
drag, startPoint x: 242, startPoint y: 65, endPoint x: 245, endPoint y: 65, distance: 3.4
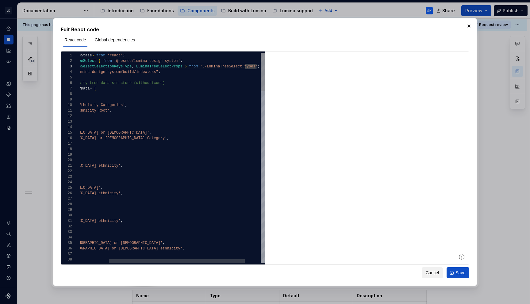
scroll to position [11, 219]
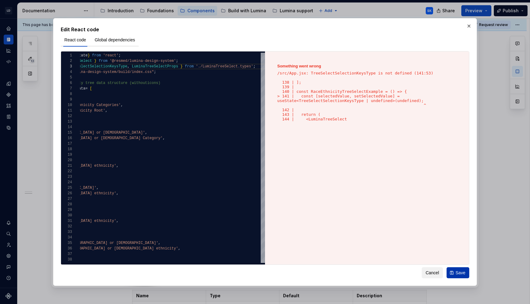
click at [455, 270] on button "Save" at bounding box center [457, 272] width 23 height 11
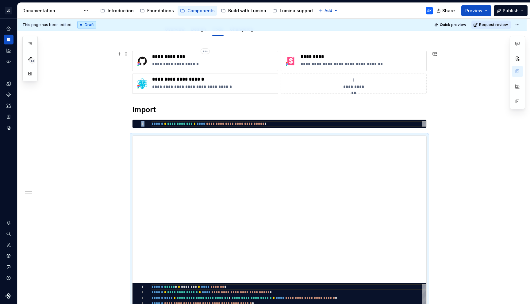
scroll to position [0, 0]
